Goal: Find specific page/section: Find specific page/section

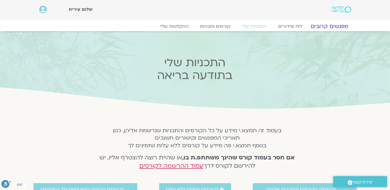
click at [330, 27] on link "מפגשים קרובים" at bounding box center [328, 26] width 51 height 7
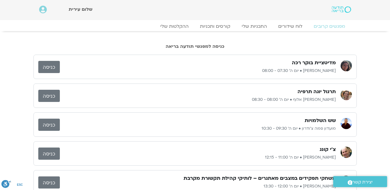
click at [48, 94] on link "כניסה" at bounding box center [49, 96] width 22 height 12
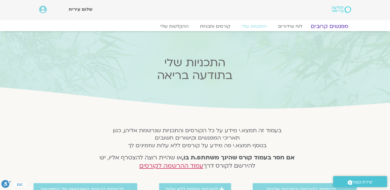
click at [332, 26] on link "מפגשים קרובים" at bounding box center [328, 26] width 51 height 7
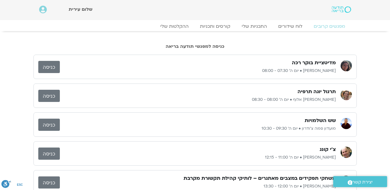
click at [48, 65] on link "כניסה" at bounding box center [49, 67] width 22 height 12
